Goal: Find specific page/section: Find specific page/section

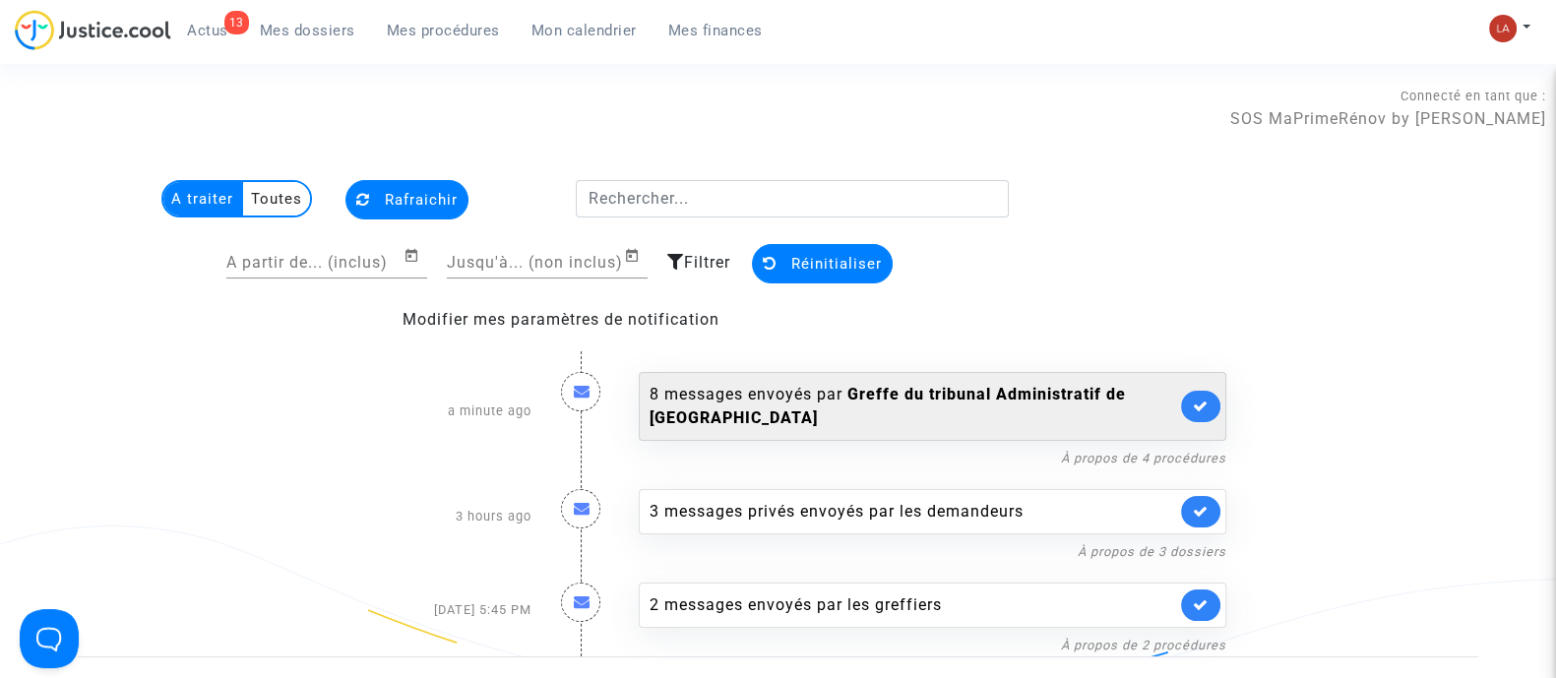
click at [1215, 406] on link at bounding box center [1200, 406] width 39 height 31
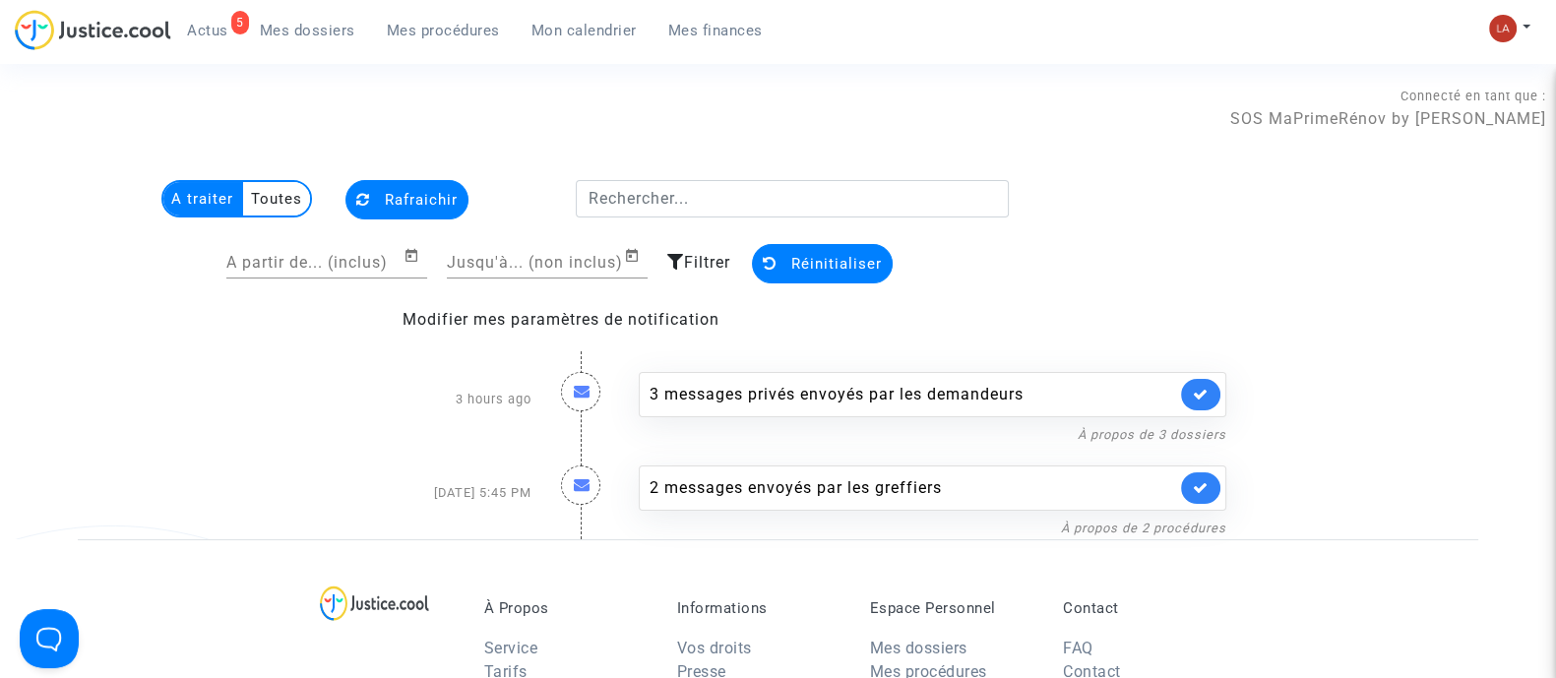
click at [340, 46] on div "5 Actus Mes dossiers Mes procédures Mon calendrier Mes finances" at bounding box center [397, 37] width 764 height 54
click at [349, 33] on span "Mes dossiers" at bounding box center [307, 31] width 95 height 18
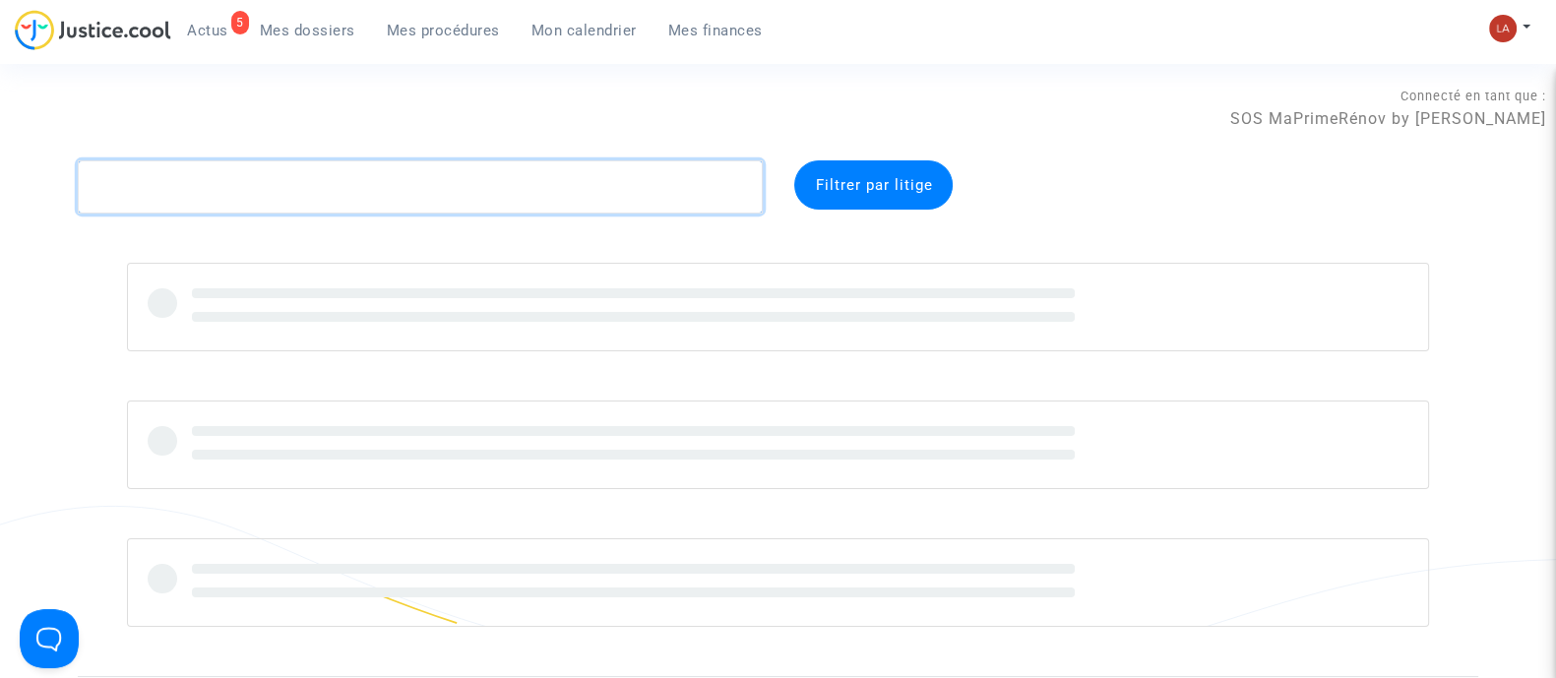
click at [392, 169] on textarea at bounding box center [420, 186] width 685 height 53
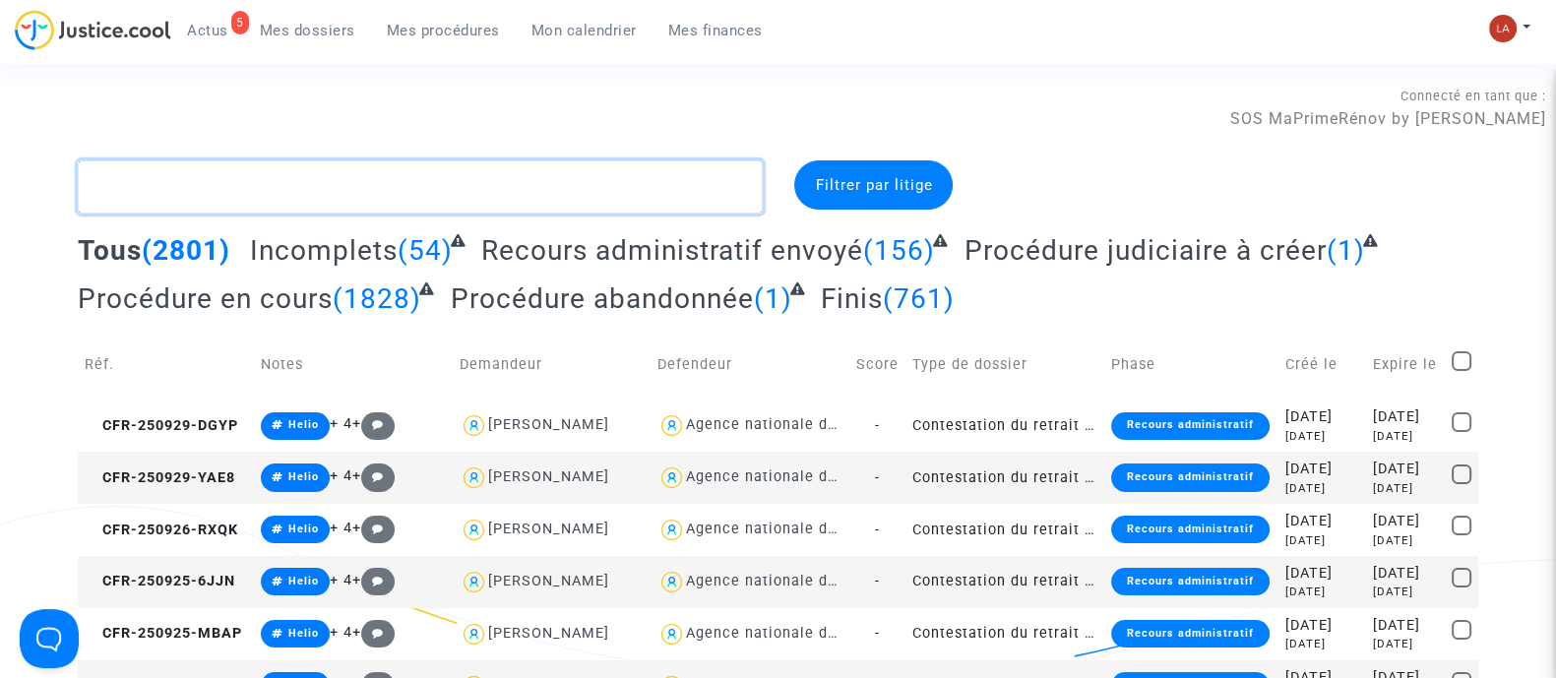
paste textarea "Butagaz"
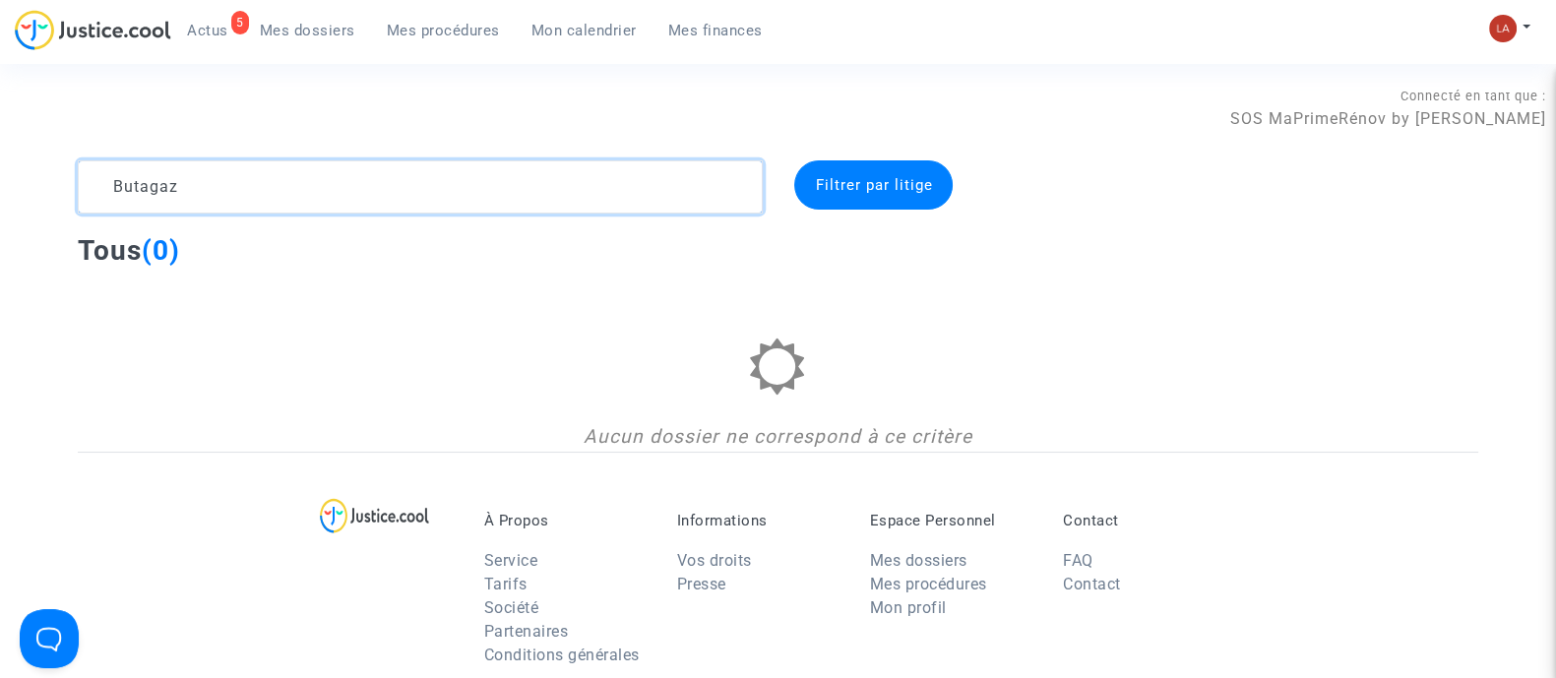
type textarea "Butagaz"
drag, startPoint x: 306, startPoint y: 36, endPoint x: 329, endPoint y: 40, distance: 23.0
click at [306, 36] on span "Mes dossiers" at bounding box center [307, 31] width 95 height 18
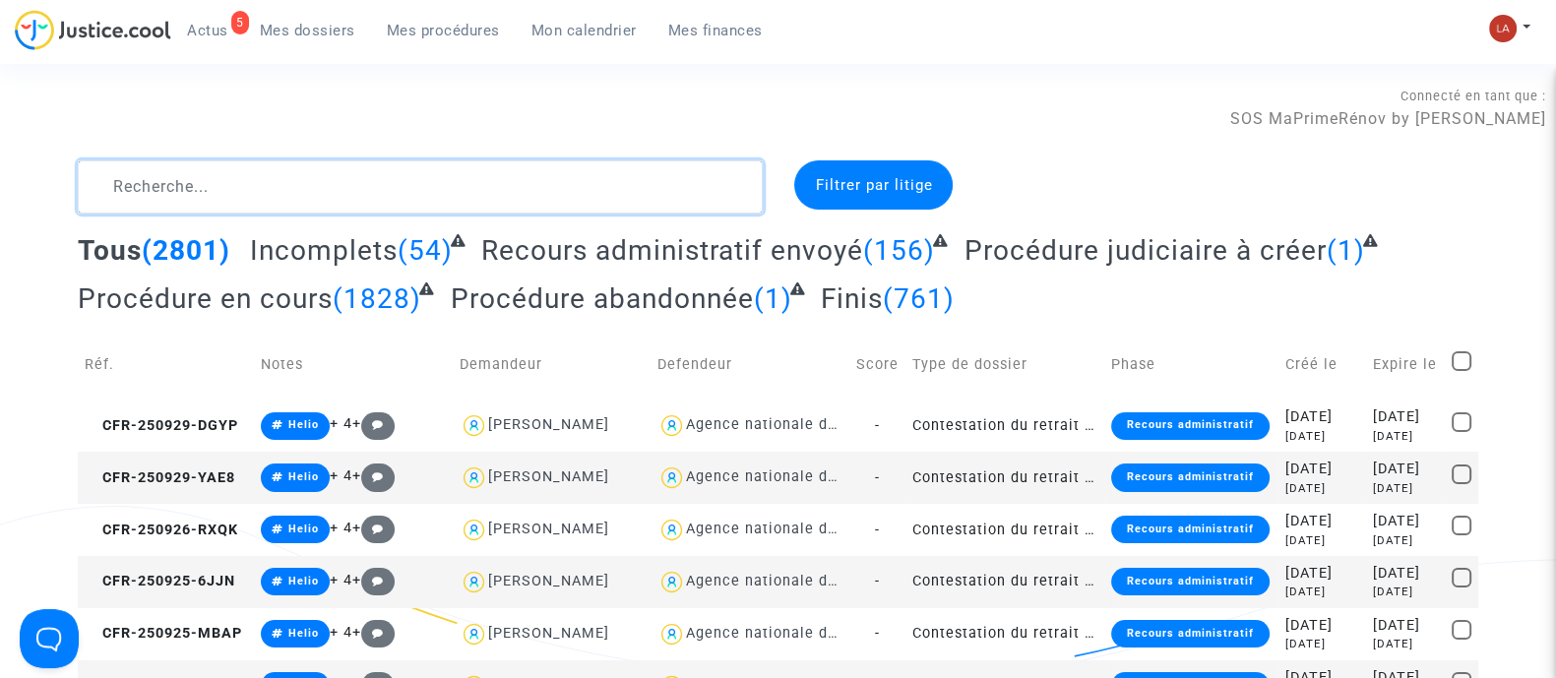
click at [320, 198] on textarea at bounding box center [420, 186] width 685 height 53
paste textarea "Butagaz"
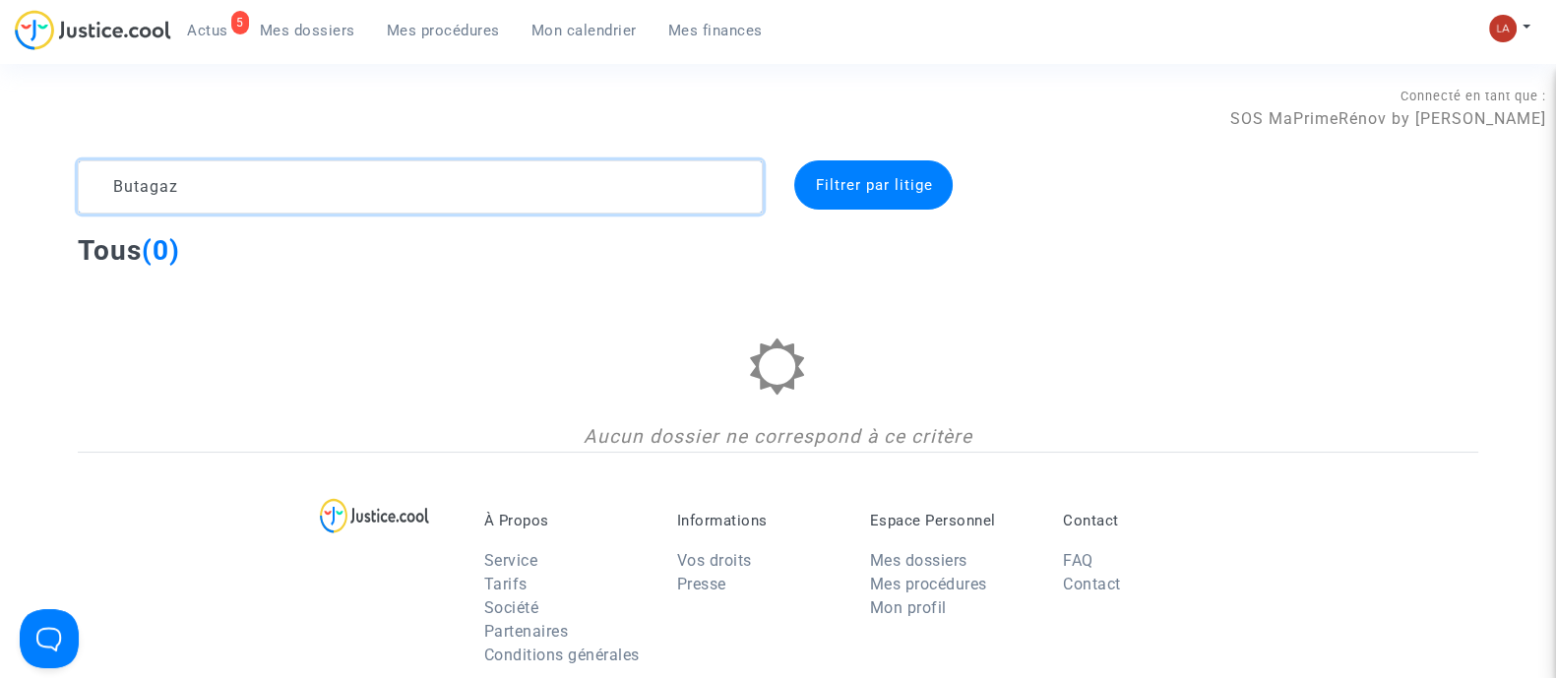
type textarea "Butagaz"
click at [1520, 11] on div "5 Actus Mes dossiers Mes procédures Mon calendrier Mes finances Mon profil Chan…" at bounding box center [778, 37] width 1556 height 54
click at [1524, 26] on button at bounding box center [1509, 29] width 43 height 30
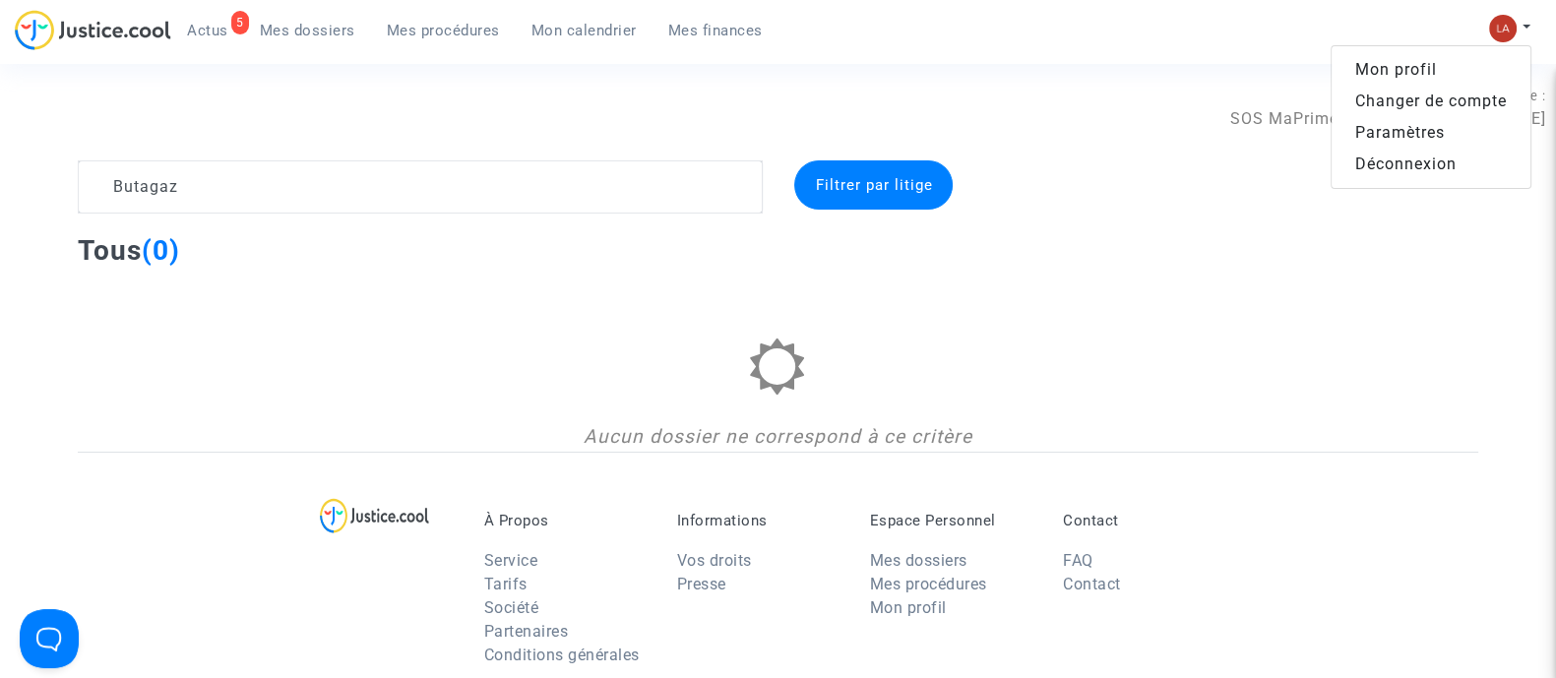
click at [457, 22] on span "Mes procédures" at bounding box center [443, 31] width 113 height 18
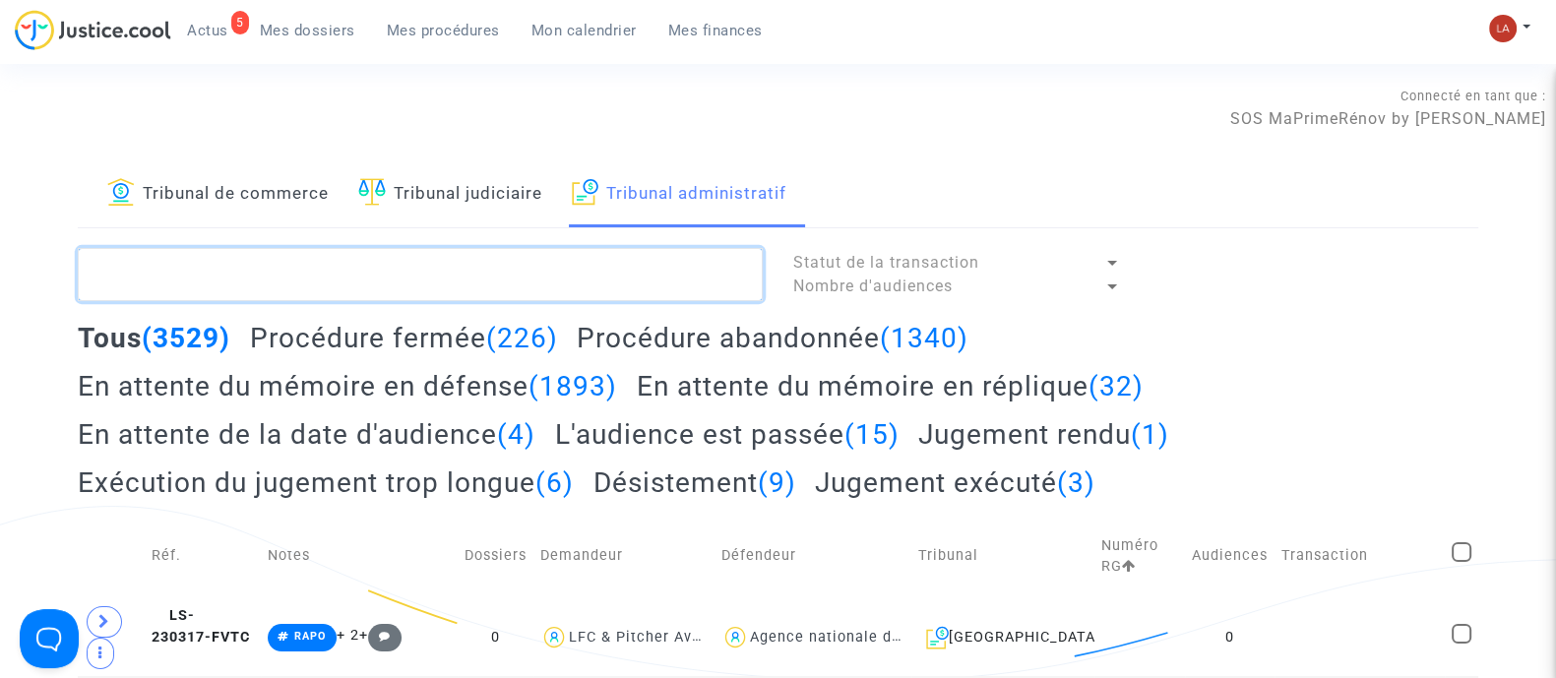
click at [638, 278] on textarea at bounding box center [420, 274] width 685 height 53
paste textarea "Butagaz"
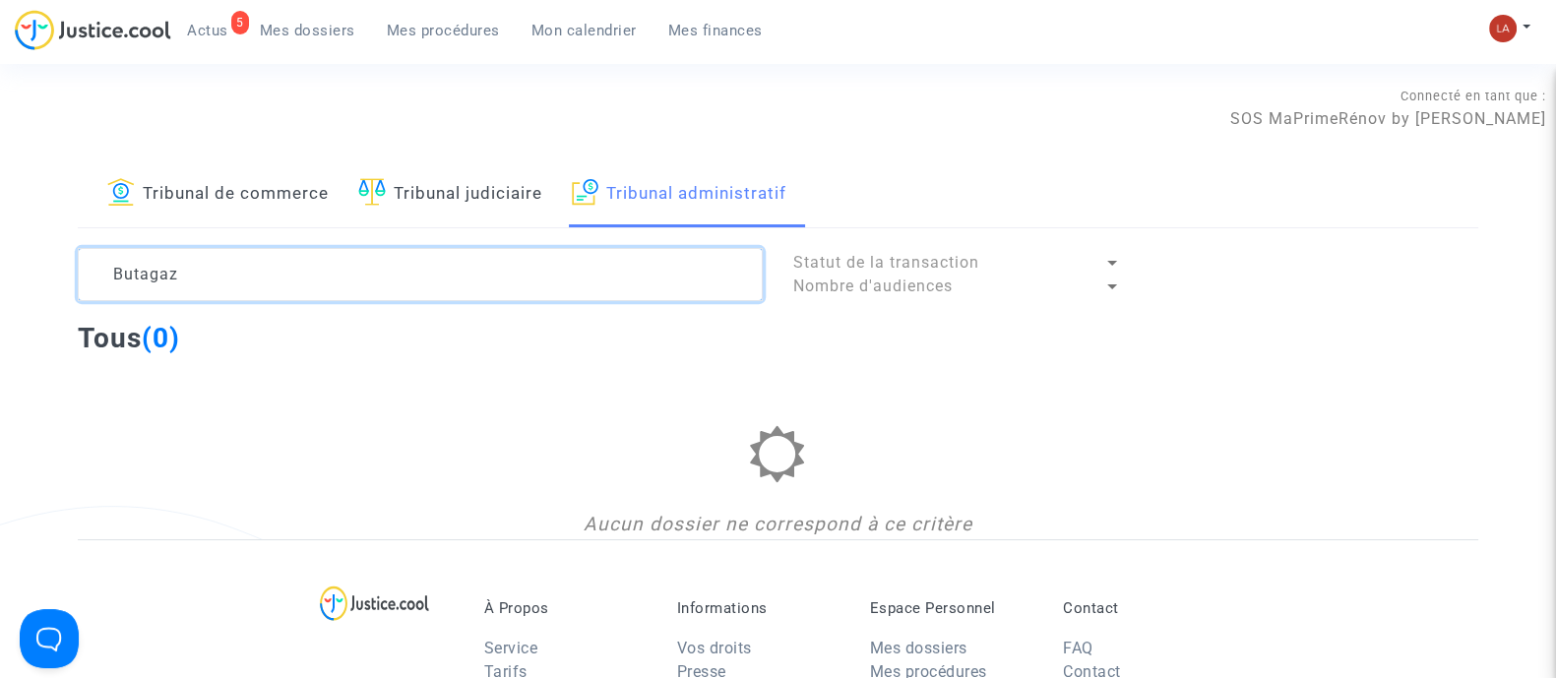
type textarea "Butagaz"
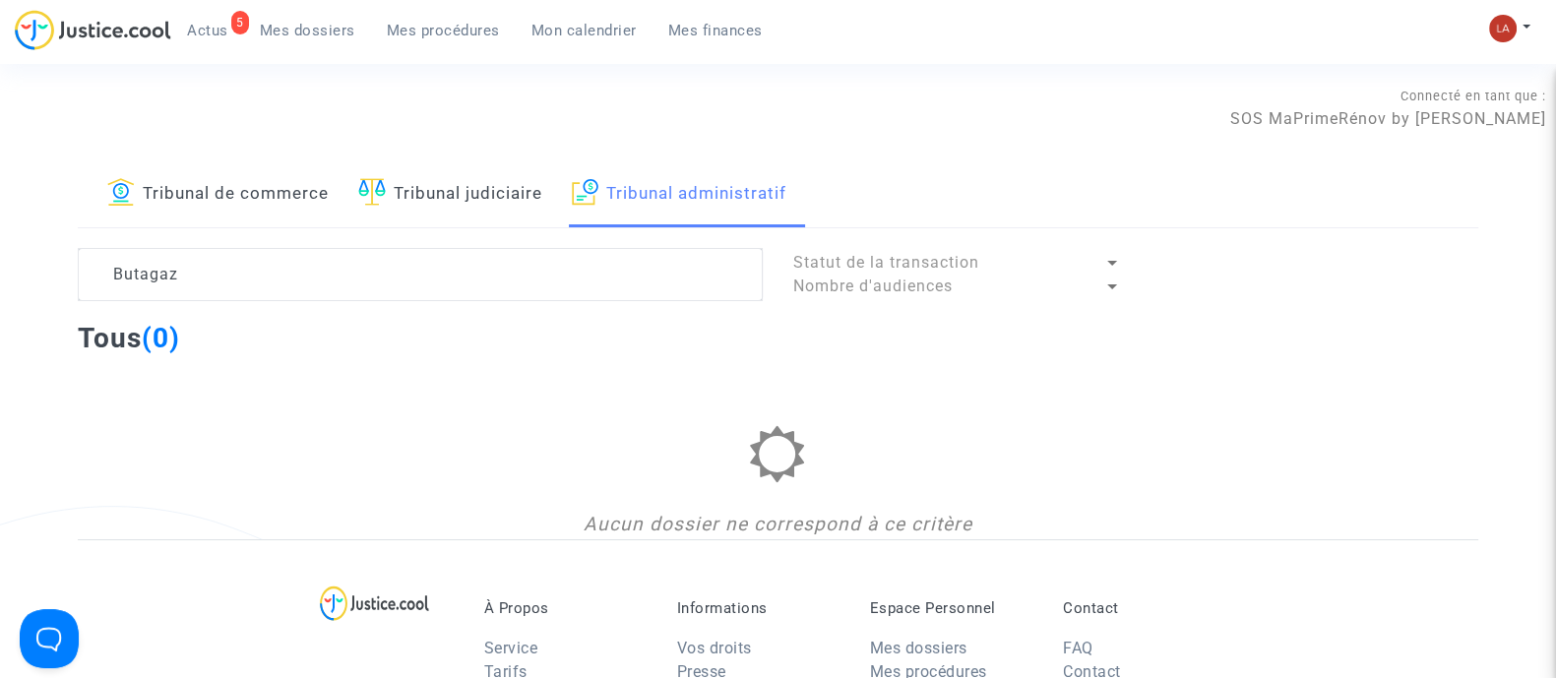
click at [1533, 29] on div "Mon profil Changer de compte Paramètres Déconnexion" at bounding box center [1514, 38] width 53 height 49
click at [1482, 30] on div "5 Actus Mes dossiers Mes procédures Mon calendrier Mes finances Mon profil Chan…" at bounding box center [778, 37] width 1556 height 54
click at [1506, 18] on img at bounding box center [1503, 29] width 28 height 28
click at [1390, 96] on link "Changer de compte" at bounding box center [1431, 101] width 199 height 31
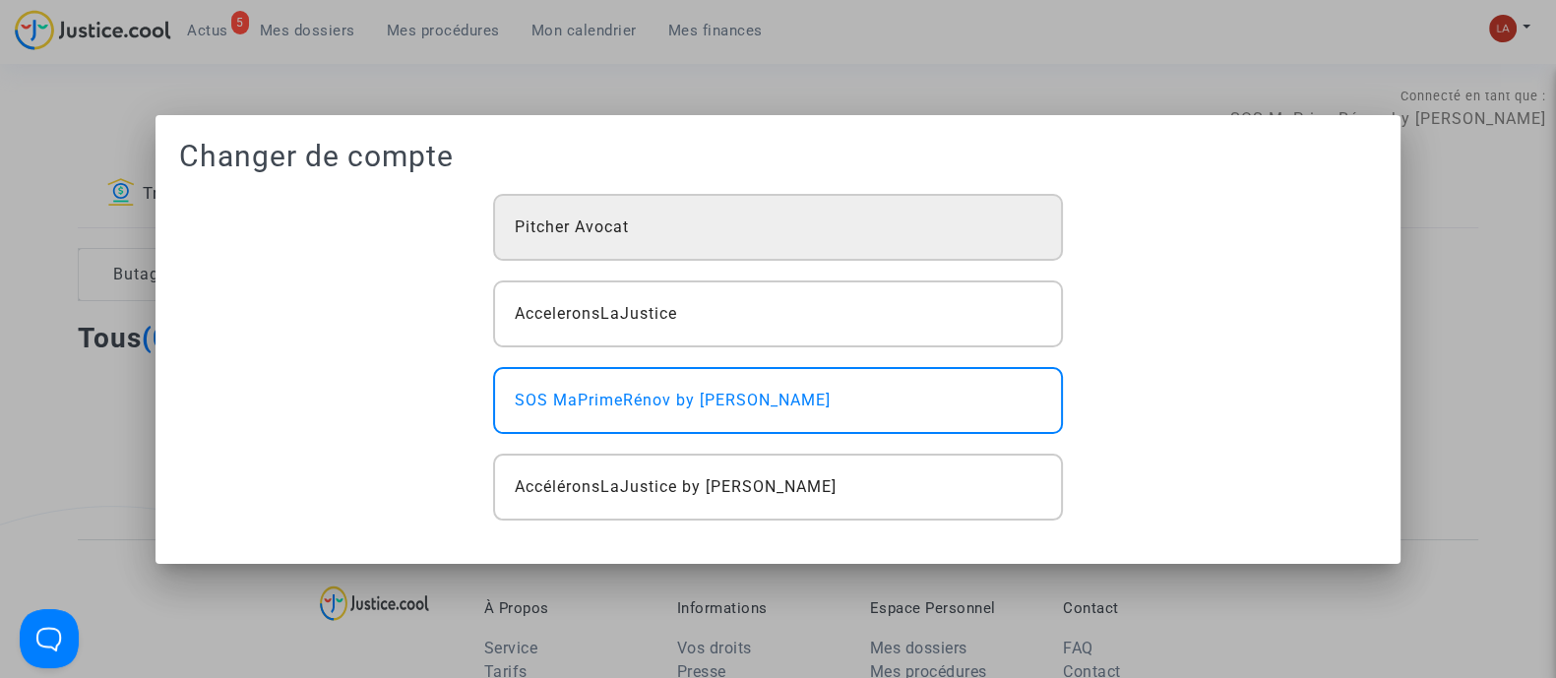
click at [848, 217] on div "Pitcher Avocat" at bounding box center [777, 227] width 569 height 67
